Goal: Task Accomplishment & Management: Manage account settings

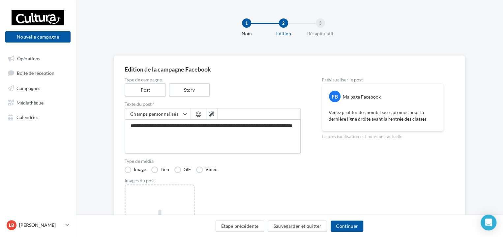
drag, startPoint x: 180, startPoint y: 140, endPoint x: 122, endPoint y: 120, distance: 60.6
click at [122, 120] on div "**********" at bounding box center [289, 170] width 351 height 230
click at [245, 227] on button "Étape précédente" at bounding box center [240, 226] width 49 height 11
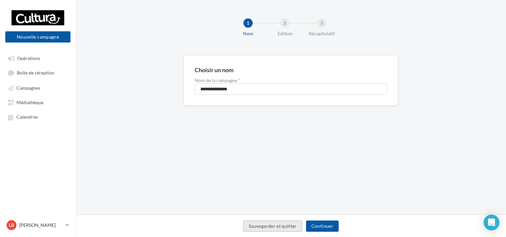
click at [276, 224] on button "Sauvegarder et quitter" at bounding box center [272, 226] width 59 height 11
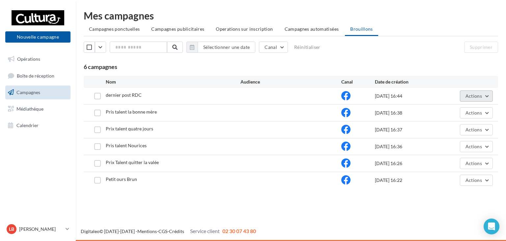
click at [482, 97] on span "Actions" at bounding box center [474, 96] width 16 height 6
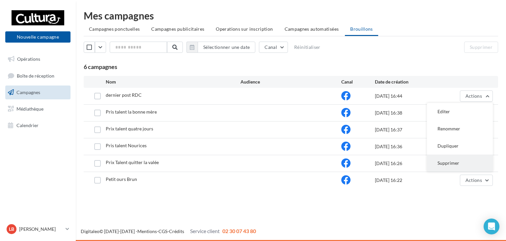
click at [457, 160] on button "Supprimer" at bounding box center [460, 162] width 66 height 17
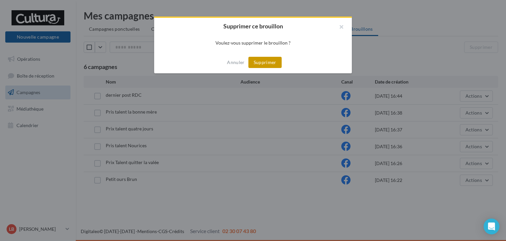
click at [274, 61] on button "Supprimer" at bounding box center [265, 62] width 33 height 11
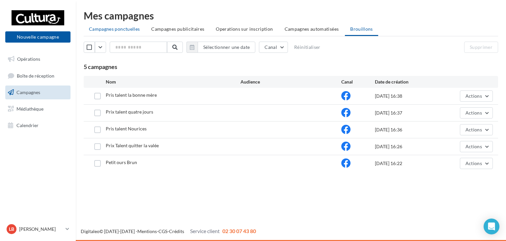
click at [121, 32] on li "Campagnes ponctuelles" at bounding box center [114, 29] width 61 height 12
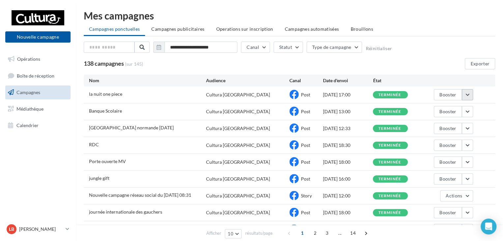
click at [466, 92] on button "button" at bounding box center [467, 94] width 11 height 11
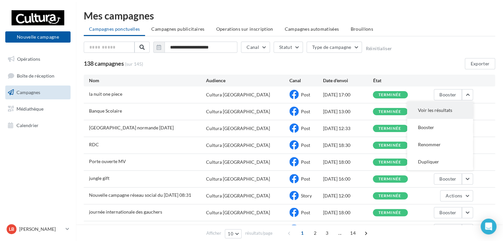
click at [452, 107] on button "Voir les résultats" at bounding box center [440, 110] width 66 height 17
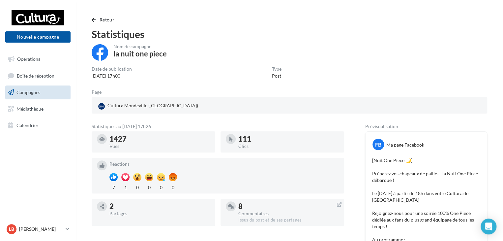
click at [92, 21] on span "button" at bounding box center [94, 19] width 4 height 5
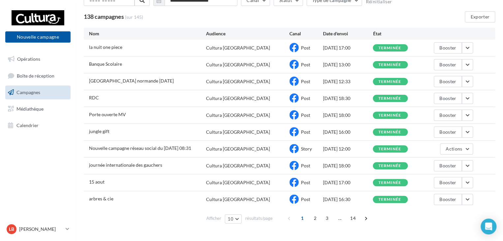
scroll to position [59, 0]
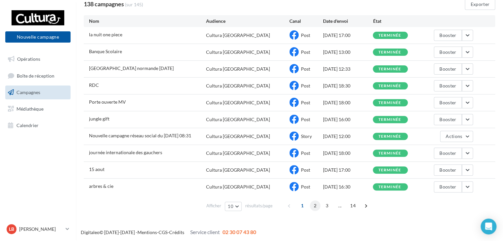
click at [316, 202] on span "2" at bounding box center [315, 205] width 11 height 11
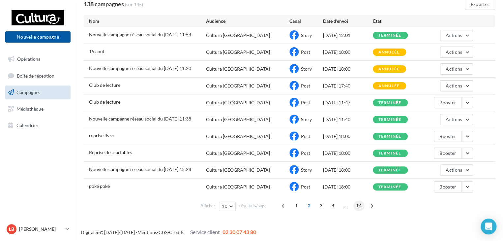
click at [356, 206] on span "14" at bounding box center [358, 205] width 11 height 11
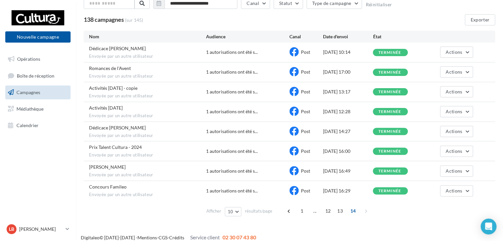
scroll to position [49, 0]
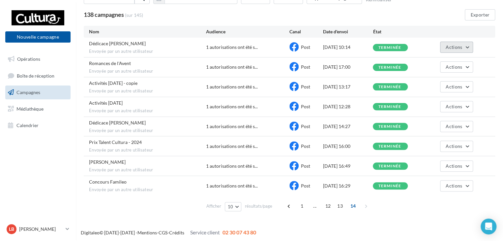
click at [459, 46] on span "Actions" at bounding box center [454, 47] width 16 height 6
click at [456, 60] on button "Voir les résultats" at bounding box center [440, 62] width 66 height 17
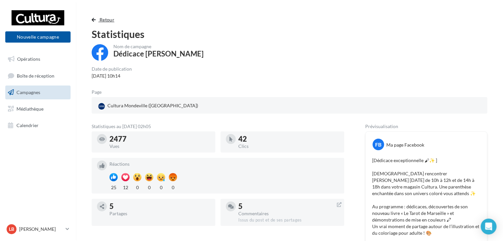
click at [94, 18] on span "button" at bounding box center [94, 19] width 4 height 5
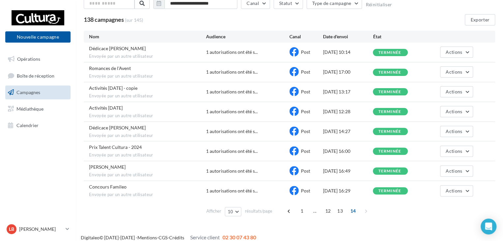
scroll to position [49, 0]
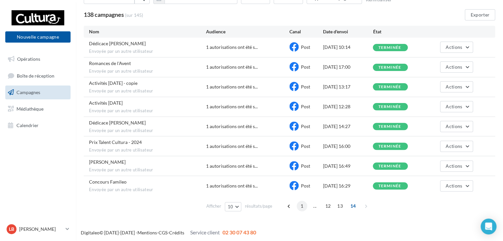
click at [303, 207] on span "1" at bounding box center [302, 205] width 11 height 11
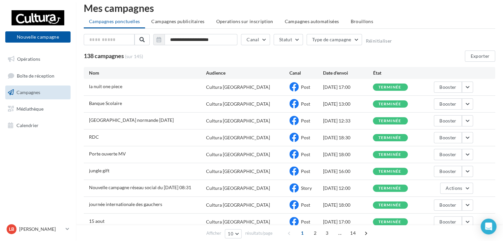
scroll to position [0, 0]
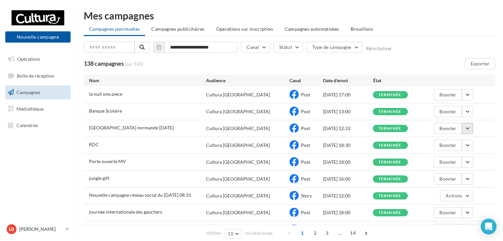
click at [468, 129] on button "button" at bounding box center [467, 128] width 11 height 11
click at [453, 139] on button "Voir les résultats" at bounding box center [440, 143] width 66 height 17
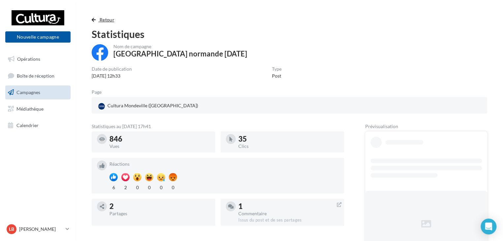
click at [93, 19] on span "button" at bounding box center [94, 19] width 4 height 5
